Goal: Information Seeking & Learning: Compare options

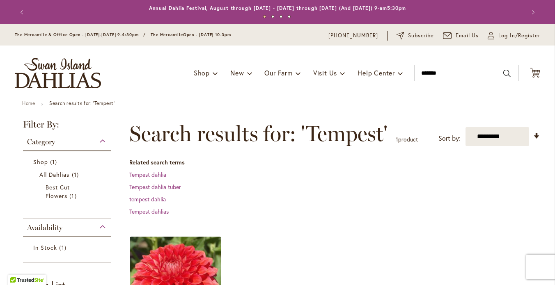
scroll to position [91, 0]
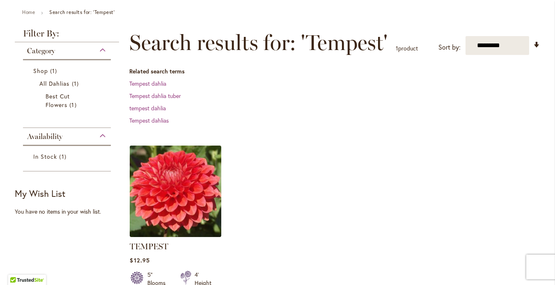
click at [179, 189] on img at bounding box center [176, 191] width 96 height 96
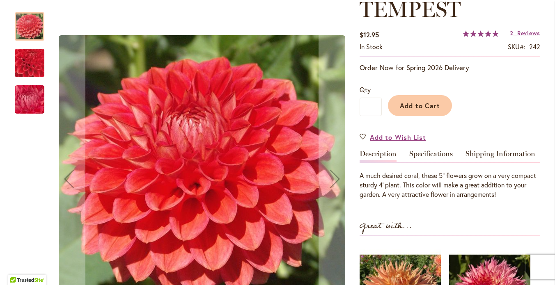
scroll to position [139, 0]
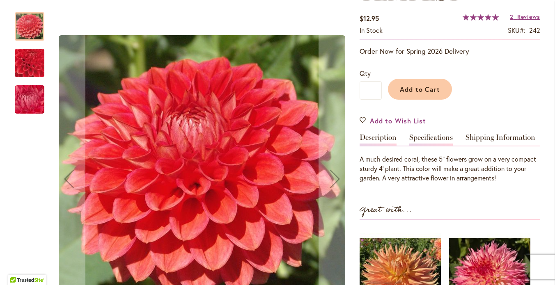
click at [426, 145] on link "Specifications" at bounding box center [430, 140] width 43 height 12
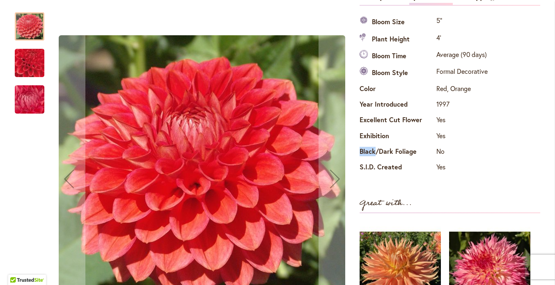
click at [426, 145] on th "Black/Dark Foliage" at bounding box center [396, 153] width 75 height 16
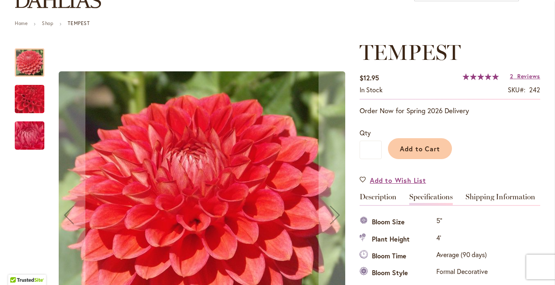
scroll to position [0, 0]
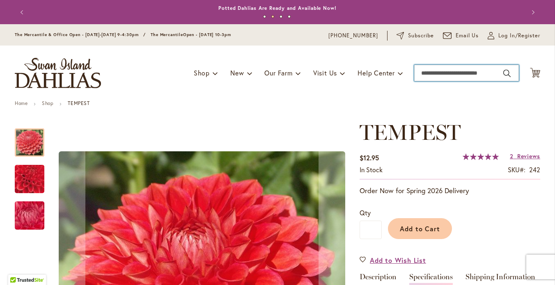
click at [421, 81] on input "Search" at bounding box center [466, 73] width 105 height 16
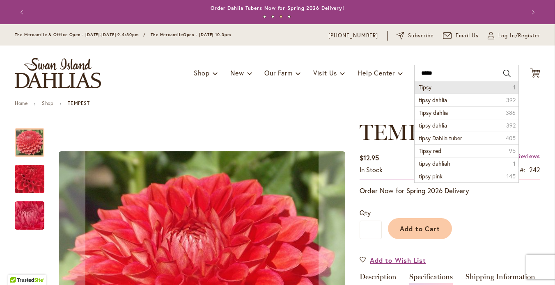
click at [425, 91] on span "Tipsy" at bounding box center [424, 87] width 13 height 8
type input "*****"
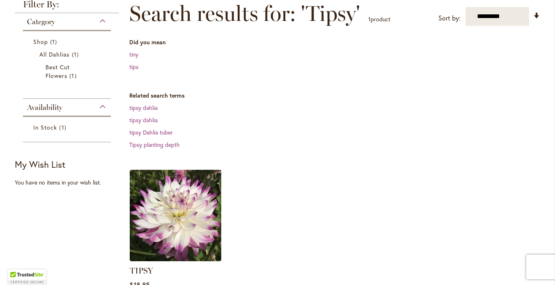
scroll to position [190, 0]
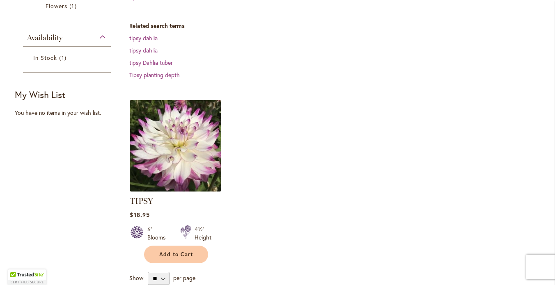
click at [191, 154] on img at bounding box center [176, 146] width 96 height 96
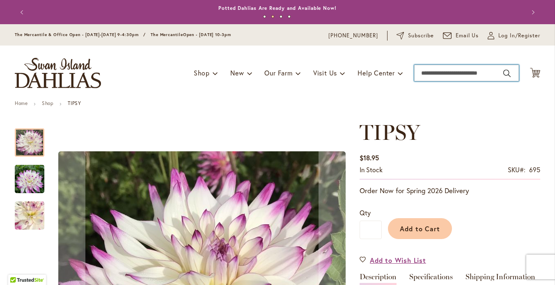
click at [471, 79] on input "Search" at bounding box center [466, 73] width 105 height 16
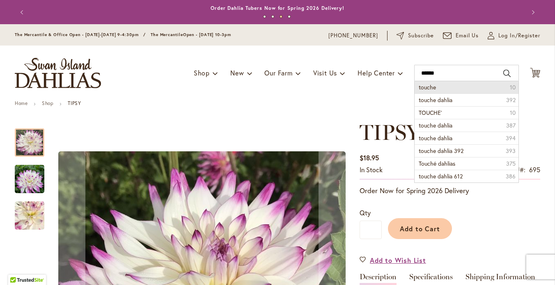
click at [459, 94] on li "touche 10" at bounding box center [466, 87] width 104 height 12
type input "******"
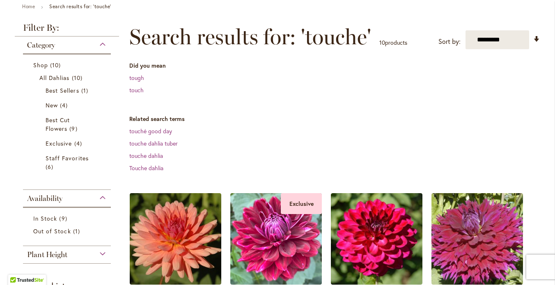
scroll to position [125, 0]
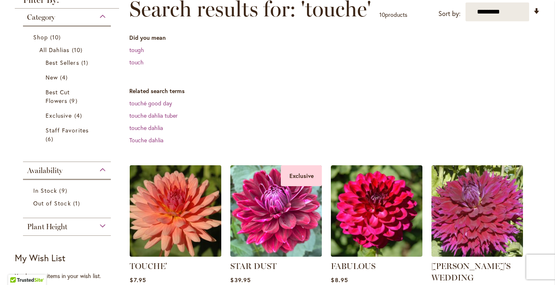
click at [165, 233] on img at bounding box center [176, 211] width 96 height 96
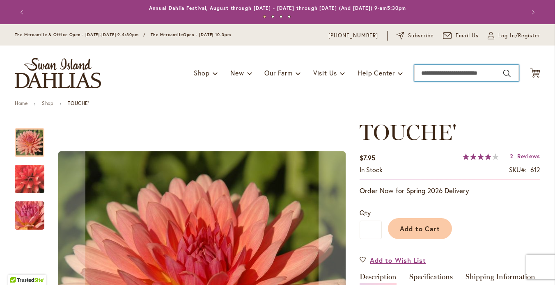
click at [432, 81] on input "Search" at bounding box center [466, 73] width 105 height 16
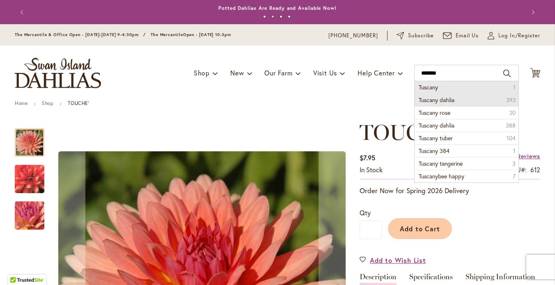
drag, startPoint x: 442, startPoint y: 95, endPoint x: 441, endPoint y: 105, distance: 10.7
click at [441, 104] on span "Tuscany dahlia" at bounding box center [436, 100] width 36 height 8
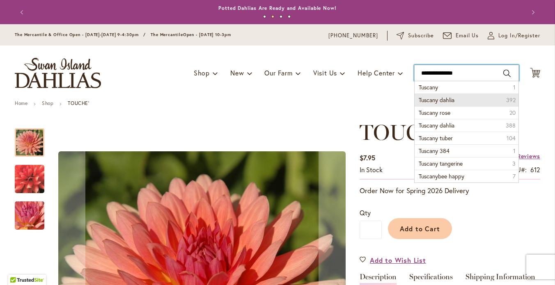
type input "**********"
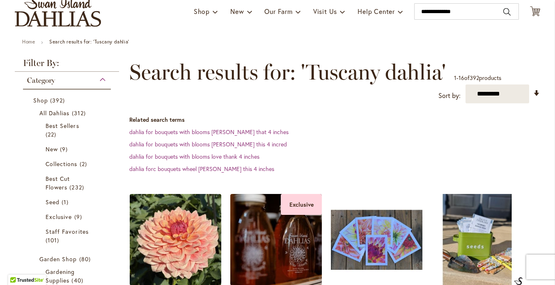
scroll to position [65, 0]
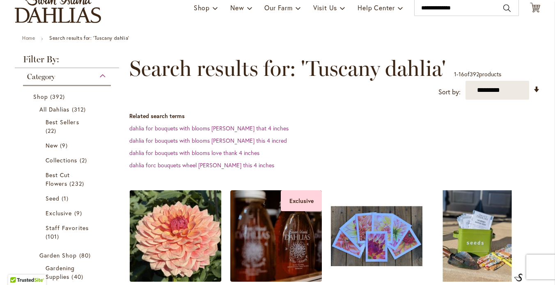
click at [186, 255] on img at bounding box center [176, 236] width 96 height 96
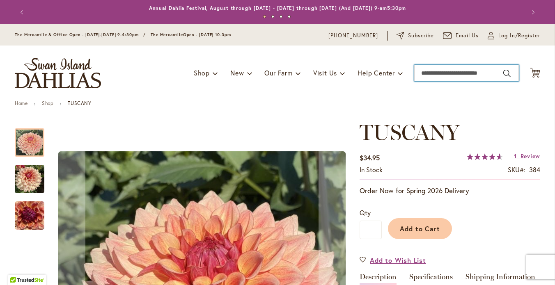
click at [453, 81] on input "Search" at bounding box center [466, 73] width 105 height 16
click at [437, 80] on input "Search" at bounding box center [466, 73] width 105 height 16
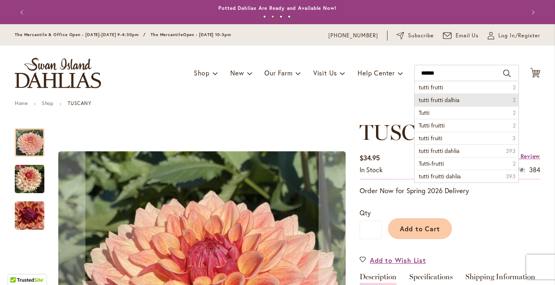
click at [438, 104] on span "tutti frutti dalhia" at bounding box center [438, 100] width 41 height 8
type input "**********"
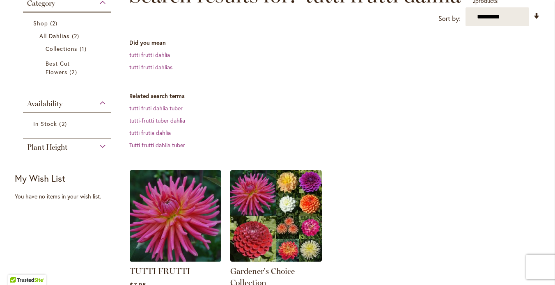
scroll to position [139, 0]
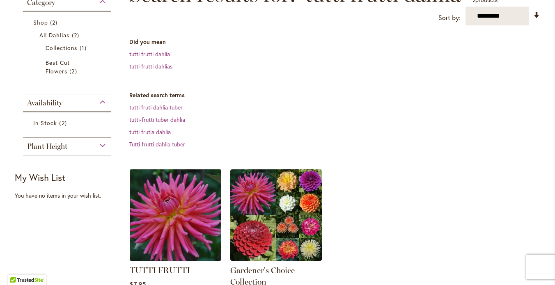
click at [166, 230] on img at bounding box center [176, 215] width 96 height 96
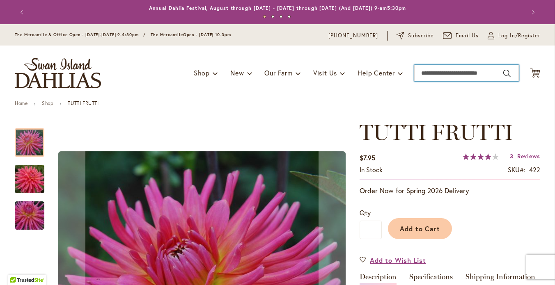
click at [427, 80] on input "Search" at bounding box center [466, 73] width 105 height 16
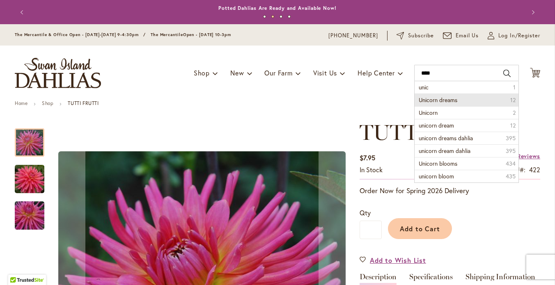
click at [436, 104] on span "Unicorn dreams" at bounding box center [437, 100] width 39 height 8
type input "**********"
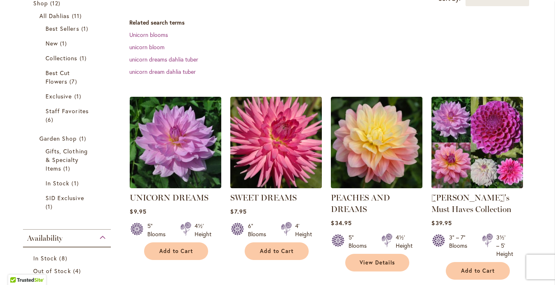
scroll to position [194, 0]
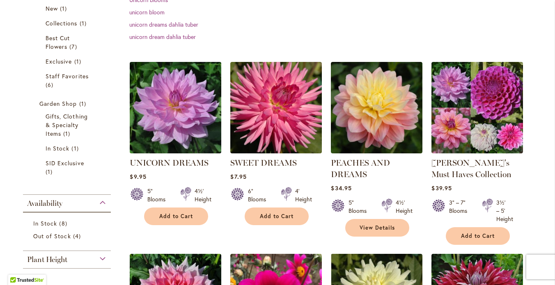
click at [182, 121] on img at bounding box center [176, 107] width 96 height 96
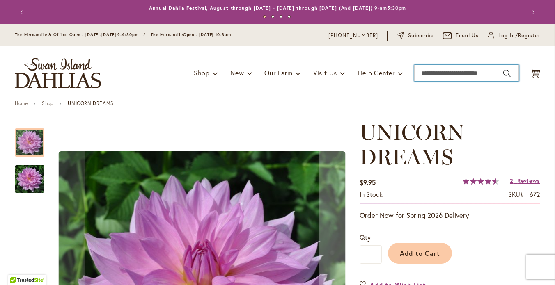
click at [447, 81] on input "Search" at bounding box center [466, 73] width 105 height 16
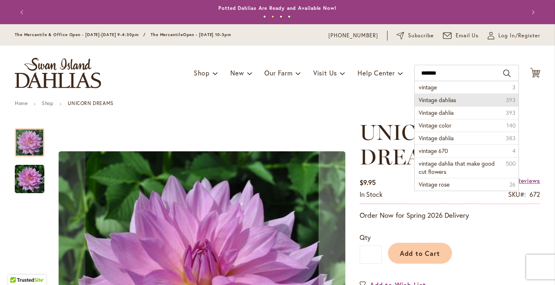
click at [439, 104] on span "Vintage dahlias" at bounding box center [436, 100] width 37 height 8
type input "**********"
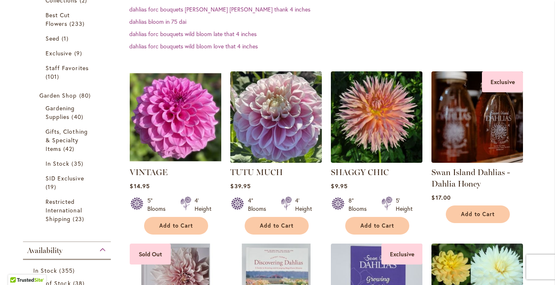
scroll to position [242, 0]
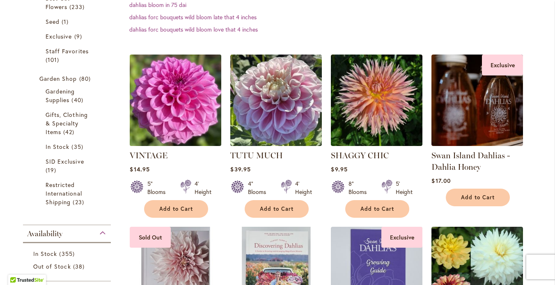
click at [190, 114] on img at bounding box center [176, 100] width 96 height 96
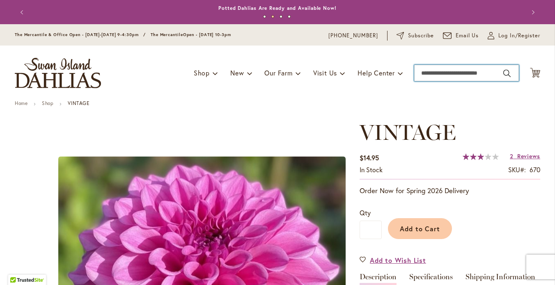
click at [432, 81] on input "Search" at bounding box center [466, 73] width 105 height 16
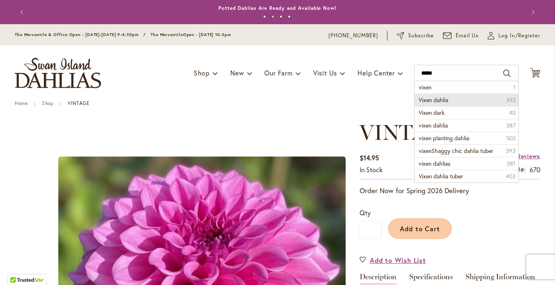
click at [434, 104] on span "Vixen dahlia" at bounding box center [433, 100] width 30 height 8
type input "**********"
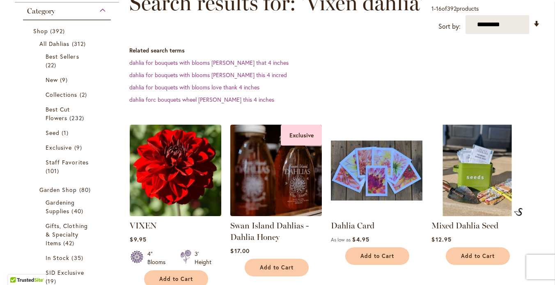
scroll to position [165, 0]
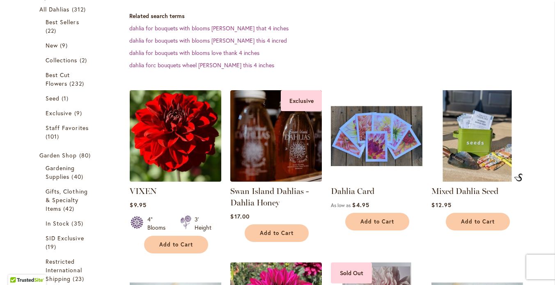
click at [177, 142] on img at bounding box center [176, 136] width 96 height 96
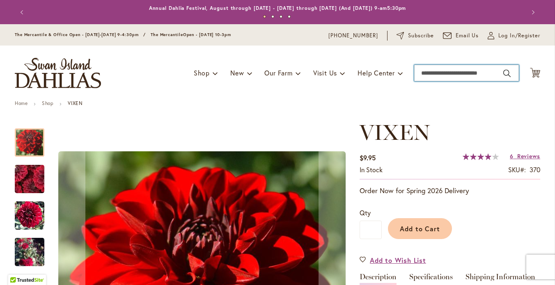
click at [434, 78] on input "Search" at bounding box center [466, 73] width 105 height 16
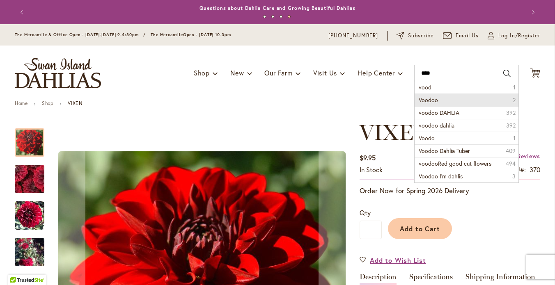
drag, startPoint x: 440, startPoint y: 87, endPoint x: 425, endPoint y: 109, distance: 26.3
click at [425, 104] on span "Voodoo" at bounding box center [427, 100] width 19 height 8
type input "******"
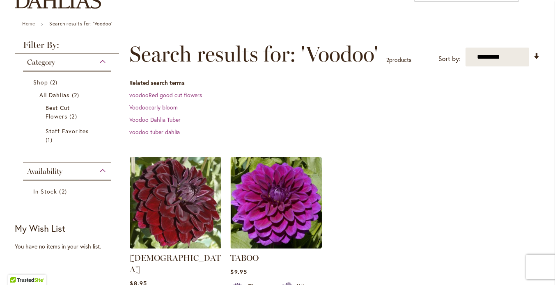
scroll to position [89, 0]
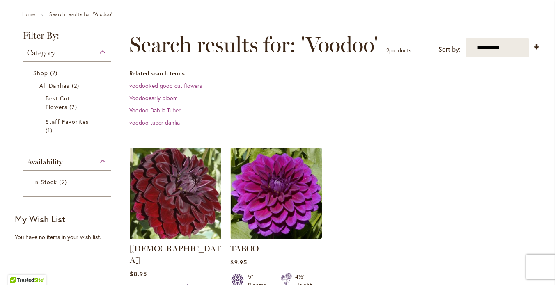
click at [181, 206] on img at bounding box center [176, 193] width 96 height 96
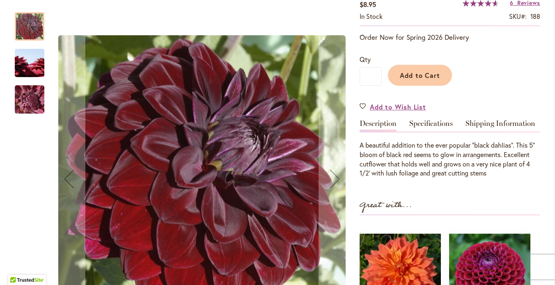
scroll to position [95, 0]
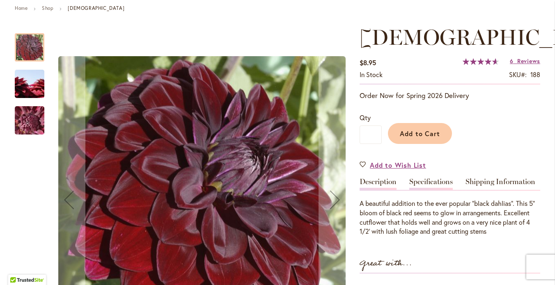
click at [429, 188] on link "Specifications" at bounding box center [430, 184] width 43 height 12
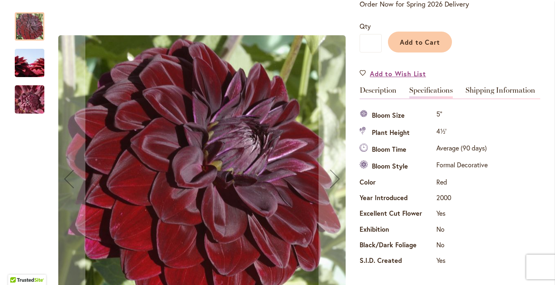
scroll to position [208, 0]
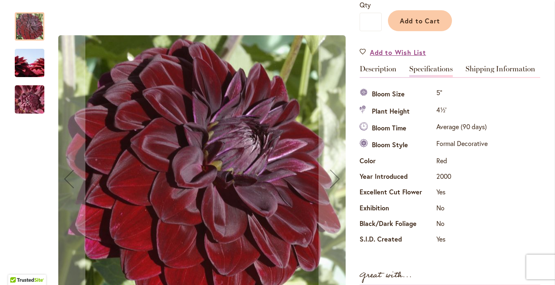
drag, startPoint x: 550, startPoint y: 215, endPoint x: 549, endPoint y: 58, distance: 157.1
click at [549, 58] on body "Skip to Accessibility Information The store will not work correctly in the case…" at bounding box center [277, 142] width 555 height 285
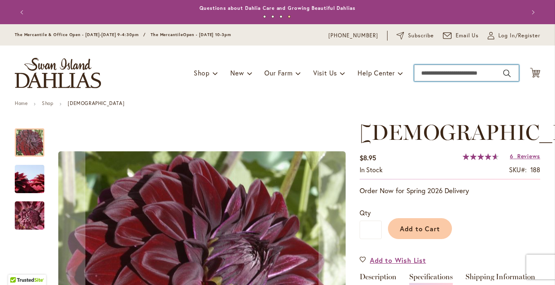
click at [424, 81] on input "Search" at bounding box center [466, 73] width 105 height 16
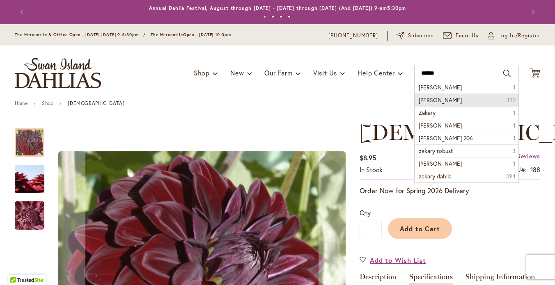
drag, startPoint x: 430, startPoint y: 95, endPoint x: 435, endPoint y: 105, distance: 11.6
click at [435, 104] on span "Zakary Robert dahlia" at bounding box center [439, 100] width 43 height 8
type input "**********"
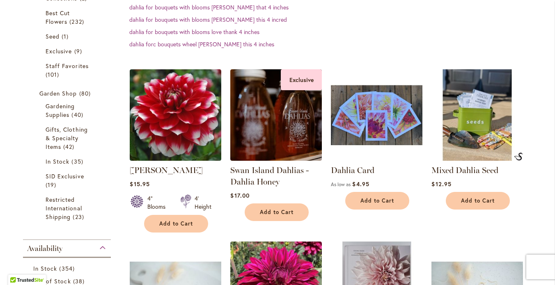
scroll to position [229, 0]
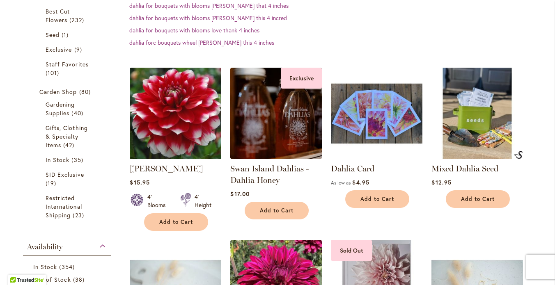
click at [181, 131] on img at bounding box center [176, 113] width 96 height 96
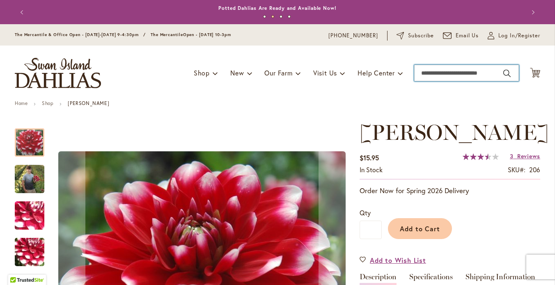
click at [423, 78] on input "Search" at bounding box center [466, 73] width 105 height 16
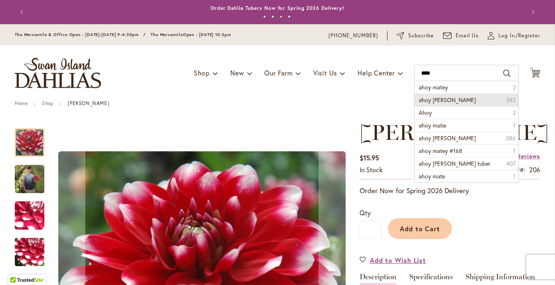
click at [446, 104] on span "ahoy [PERSON_NAME]" at bounding box center [446, 100] width 57 height 8
type input "**********"
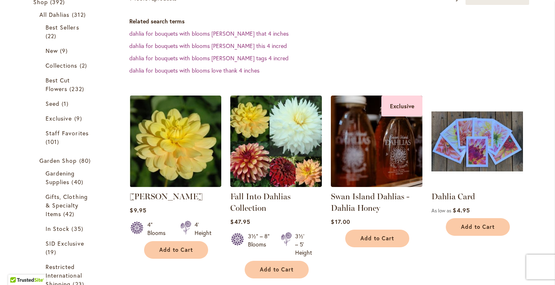
scroll to position [164, 0]
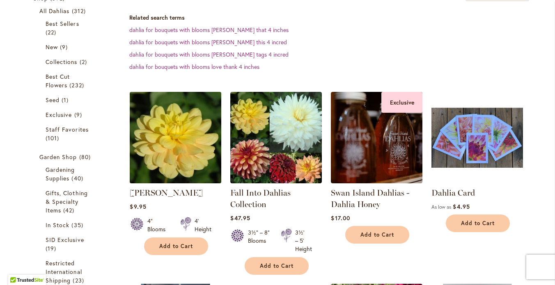
click at [178, 169] on img at bounding box center [176, 137] width 96 height 96
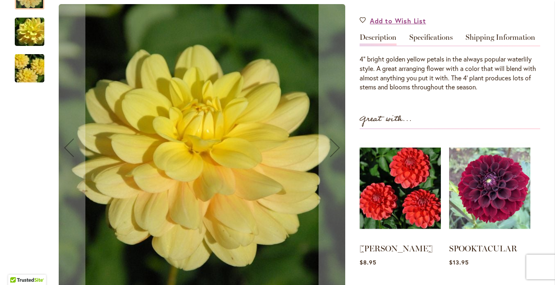
scroll to position [233, 0]
